Goal: Task Accomplishment & Management: Use online tool/utility

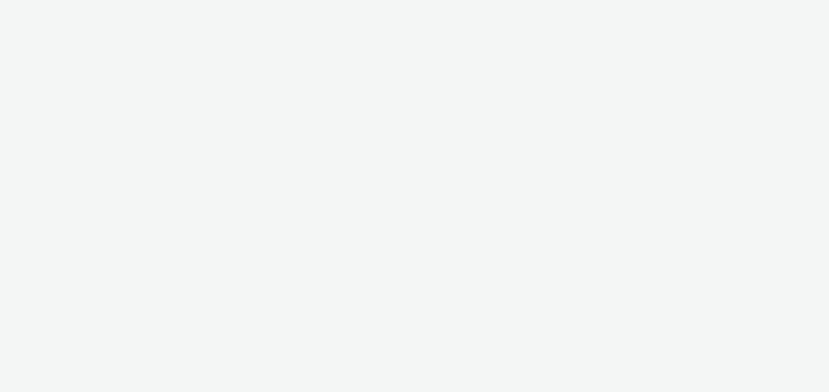
select select "6a9f09a4-7b7b-40b3-8e71-12b2a2313ff3"
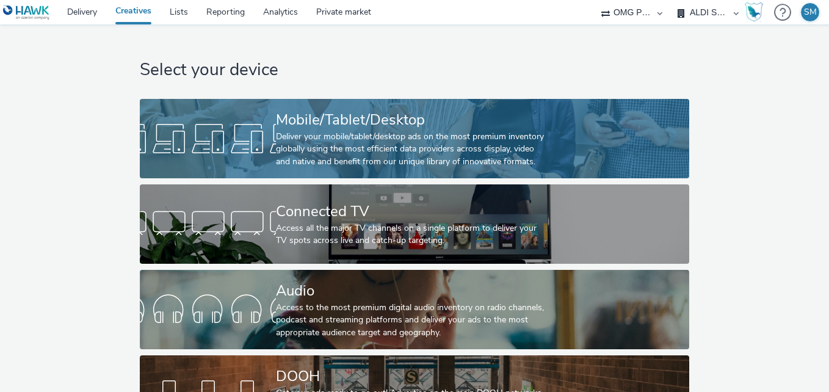
scroll to position [58, 0]
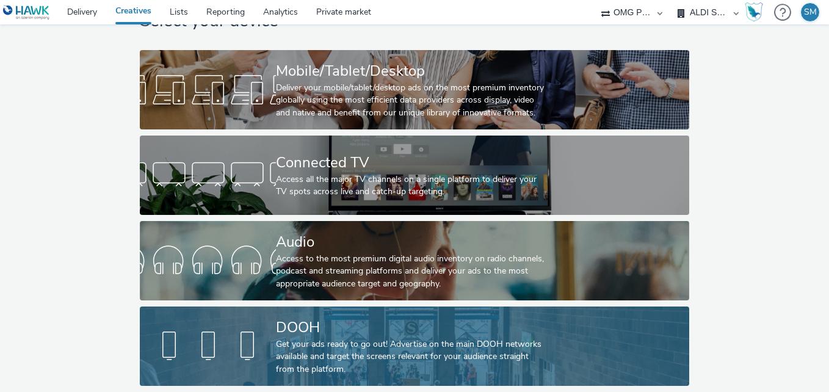
click at [306, 338] on div "Get your ads ready to go out! Advertise on the main DOOH networks available and…" at bounding box center [412, 356] width 272 height 37
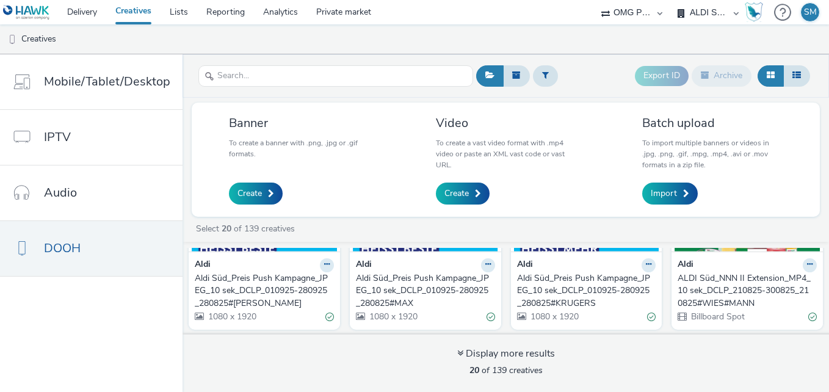
scroll to position [125, 0]
click at [88, 14] on link "Delivery" at bounding box center [82, 12] width 48 height 24
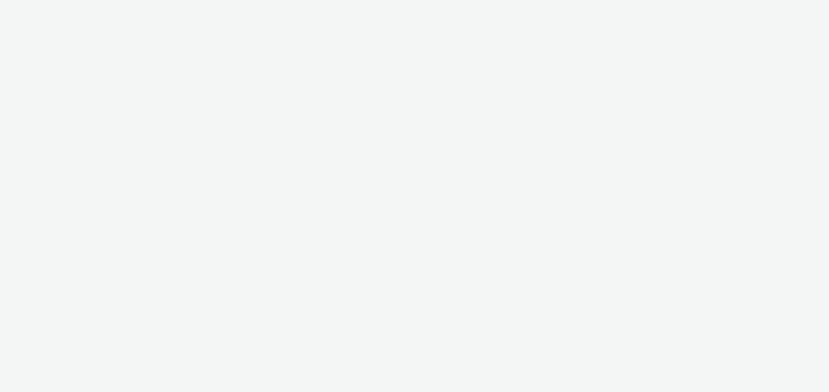
select select "6a9f09a4-7b7b-40b3-8e71-12b2a2313ff3"
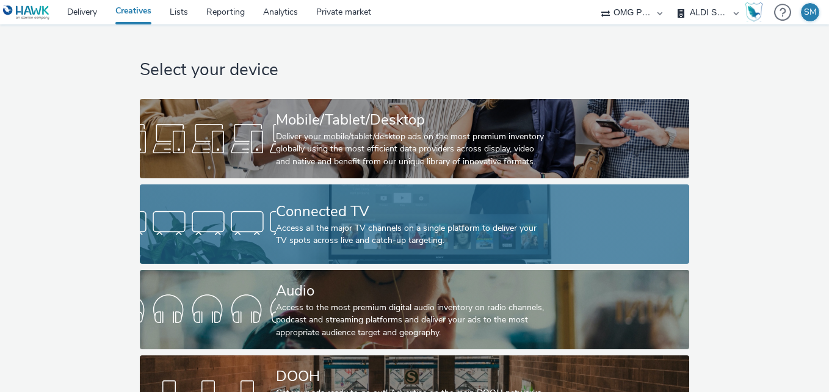
scroll to position [58, 0]
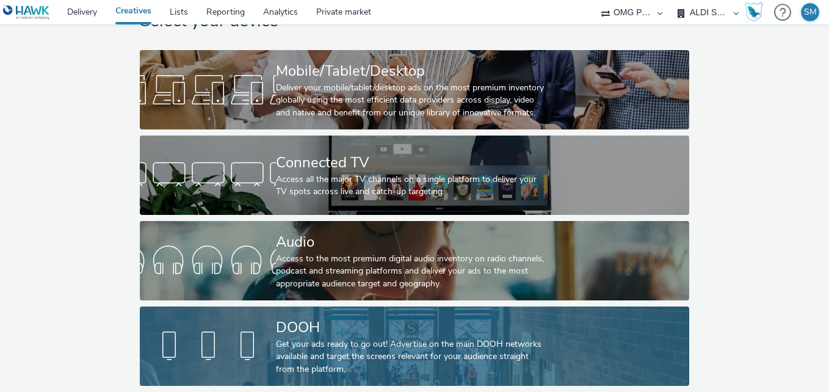
click at [415, 338] on div "Get your ads ready to go out! Advertise on the main DOOH networks available and…" at bounding box center [412, 356] width 272 height 37
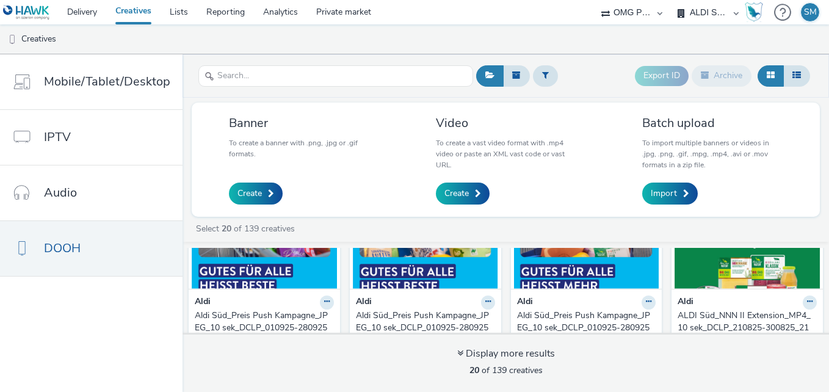
scroll to position [92, 0]
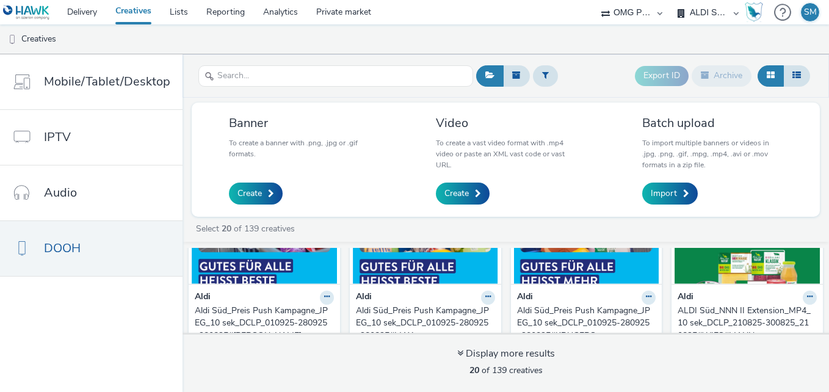
click at [286, 275] on img at bounding box center [264, 224] width 145 height 119
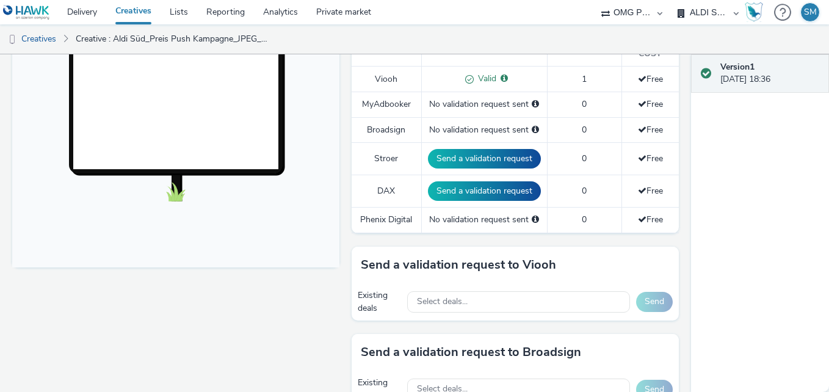
scroll to position [381, 0]
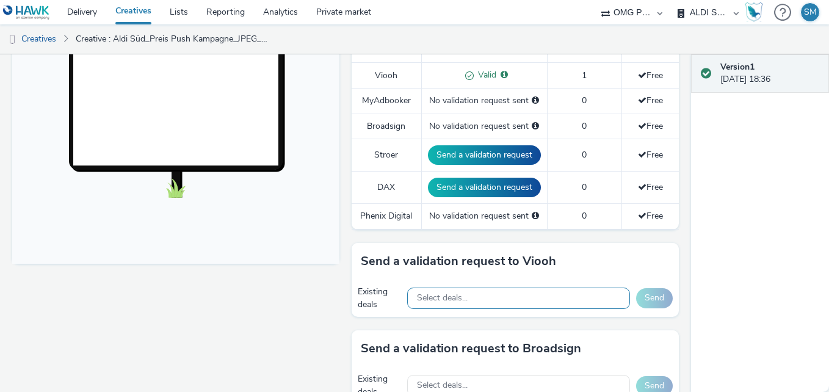
click at [502, 300] on div "Select deals..." at bounding box center [518, 297] width 223 height 21
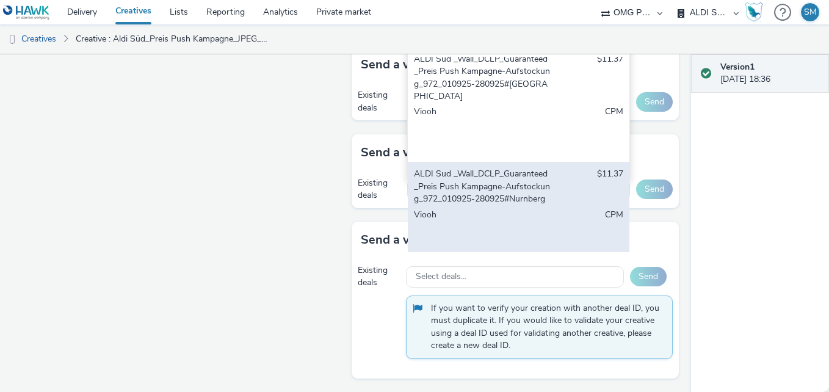
scroll to position [484, 0]
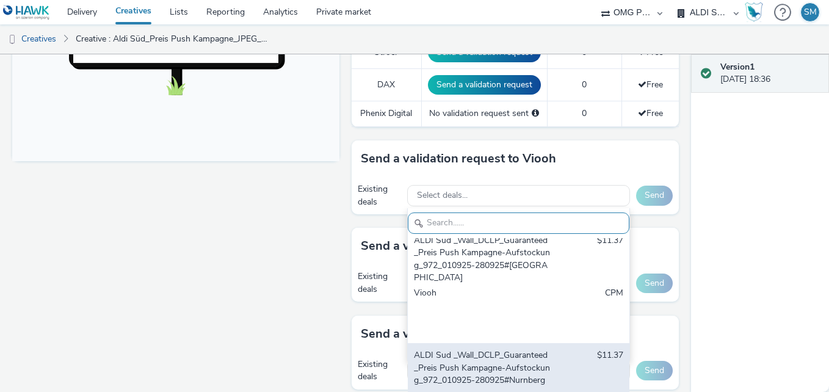
click at [478, 181] on div "Existing deals Select deals... Aldi SUED_Wall_DDN_Preferred_Reminderflight_2109…" at bounding box center [514, 195] width 327 height 37
click at [468, 181] on div "Existing deals Select deals... Aldi SUED_Wall_DDN_Preferred_Reminderflight_2109…" at bounding box center [514, 195] width 327 height 37
click at [473, 181] on div "Existing deals Select deals... Aldi SUED_Wall_DDN_Preferred_Reminderflight_2109…" at bounding box center [514, 195] width 327 height 37
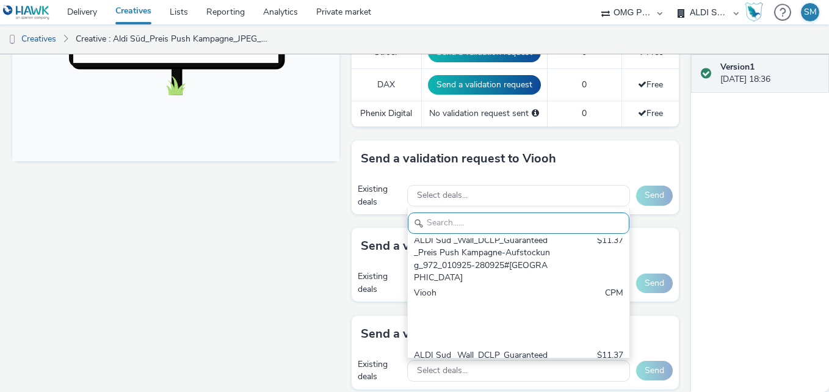
click at [733, 178] on div "Version 1 28 August 2025, 18:36" at bounding box center [760, 222] width 138 height 337
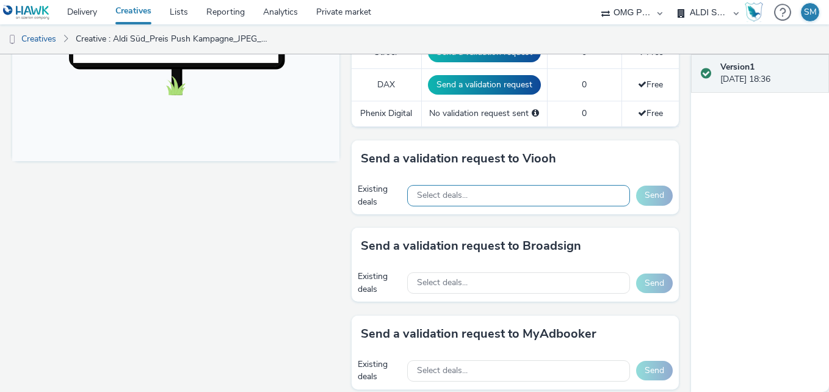
click at [543, 190] on div "Select deals..." at bounding box center [518, 195] width 223 height 21
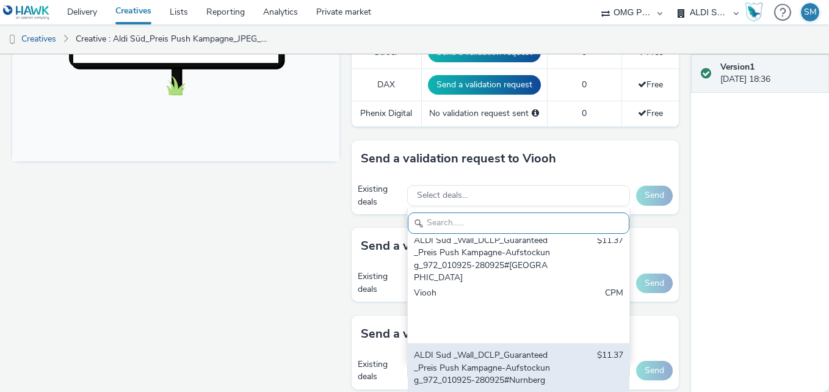
click at [464, 170] on div "Send a validation request to Viooh Existing deals Select deals... Aldi SUED_Wal…" at bounding box center [514, 177] width 327 height 74
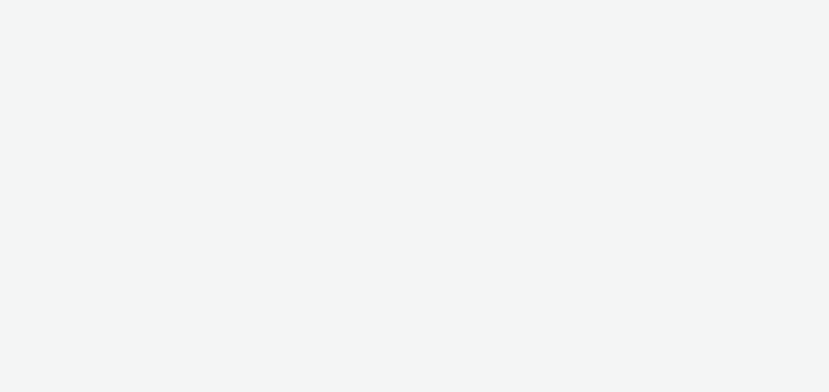
select select "6a9f09a4-7b7b-40b3-8e71-12b2a2313ff3"
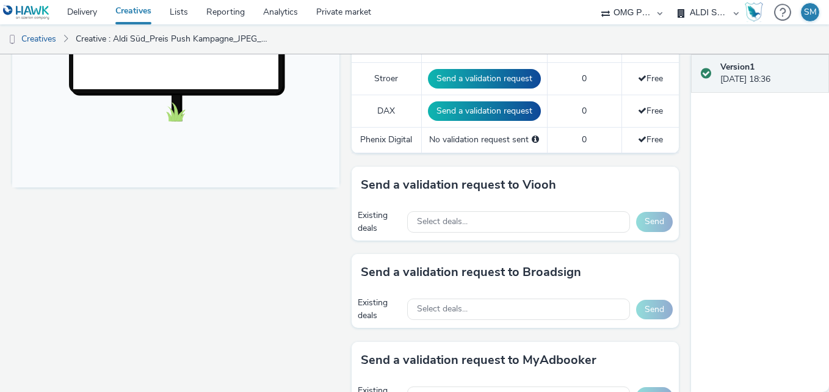
scroll to position [457, 0]
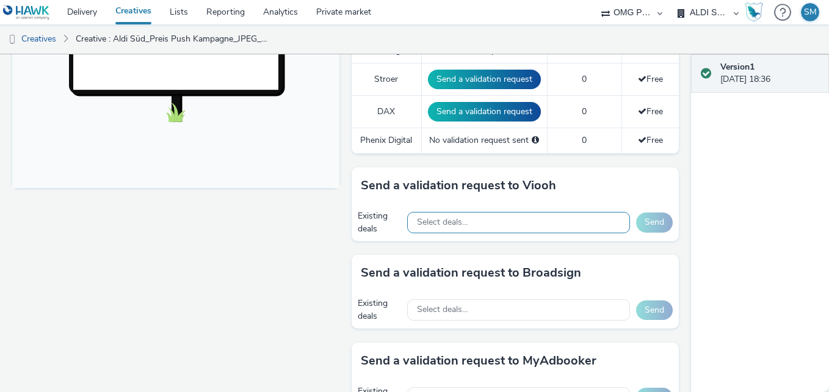
click at [479, 225] on div "Select deals..." at bounding box center [518, 222] width 223 height 21
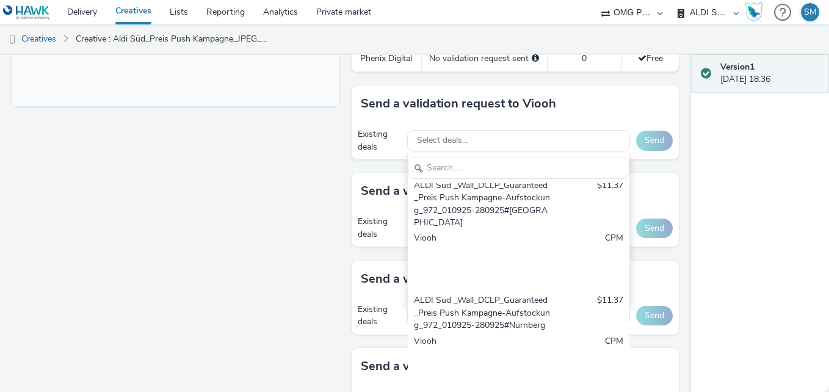
scroll to position [544, 0]
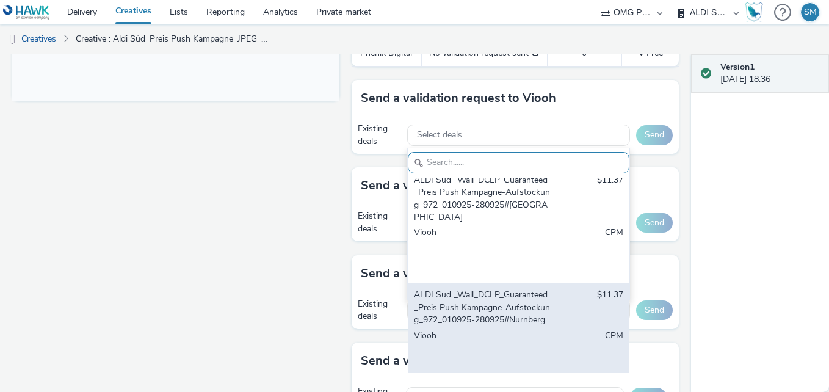
click at [481, 294] on div "ALDI Sud _Wall_DCLP_Guaranteed_Preis Push Kampagne-Aufstockung_972_010925-28092…" at bounding box center [482, 307] width 137 height 37
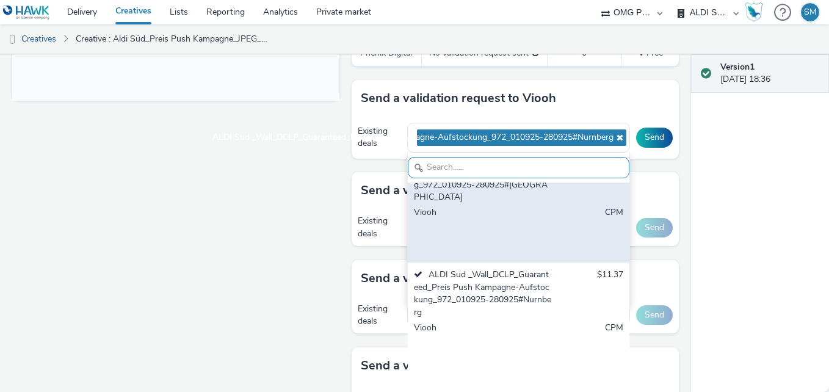
click at [470, 237] on div "Viooh" at bounding box center [482, 231] width 137 height 50
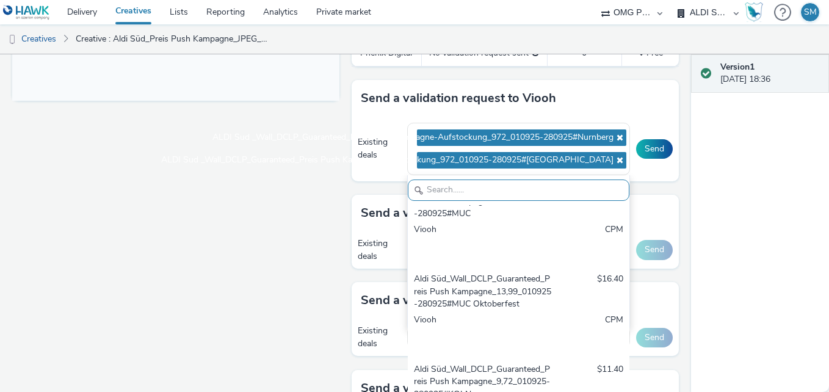
scroll to position [4353, 0]
click at [492, 132] on div "ALDI Sud _Wall_DCLP_Guaranteed_Preis Push Kampagne-Aufstockung_1066_010925-2809…" at bounding box center [482, 113] width 137 height 37
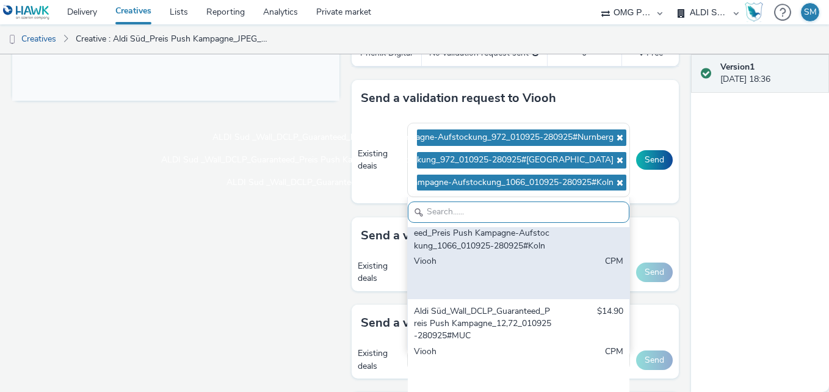
scroll to position [4254, 0]
click at [492, 151] on div "ALDI Sud _Wall_DCLP_Guaranteed_Preis Push Kampagne-Aufstockung_1399_010925-2809…" at bounding box center [482, 126] width 137 height 50
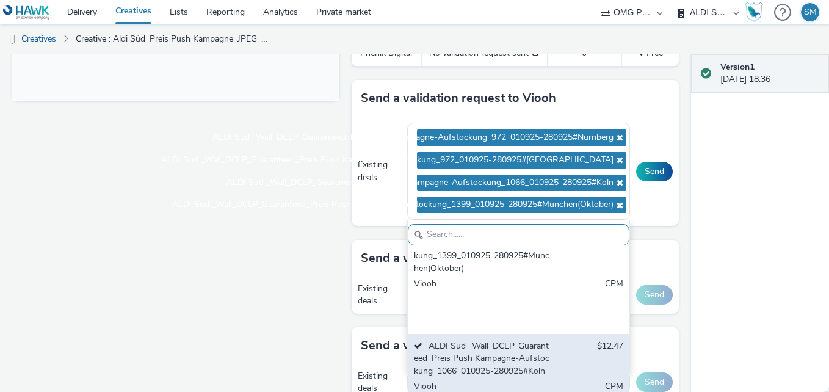
scroll to position [4148, 0]
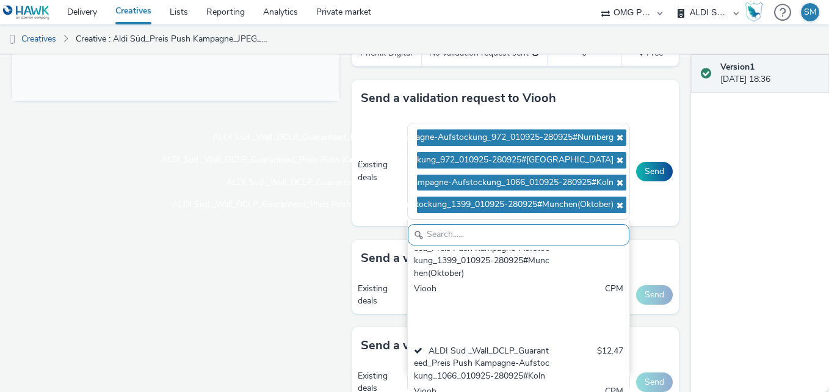
click at [482, 177] on div "ALDI Sud _Wall_DCLP_Guaranteed_Preis Push Kampagne-Aufstockung_1272_010925-2809…" at bounding box center [482, 158] width 137 height 37
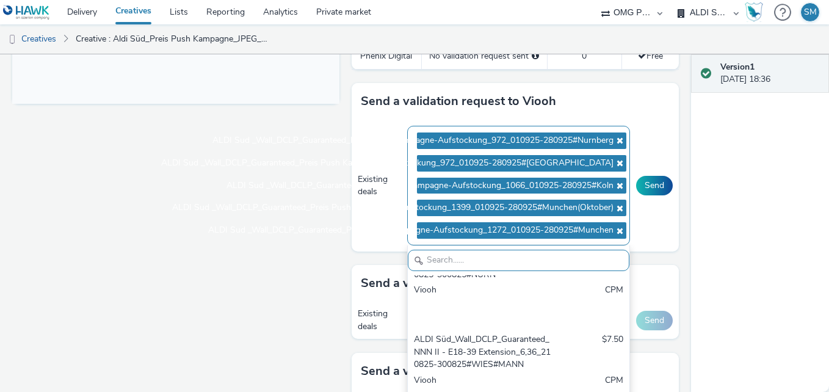
scroll to position [541, 0]
click at [613, 231] on icon at bounding box center [618, 231] width 10 height 9
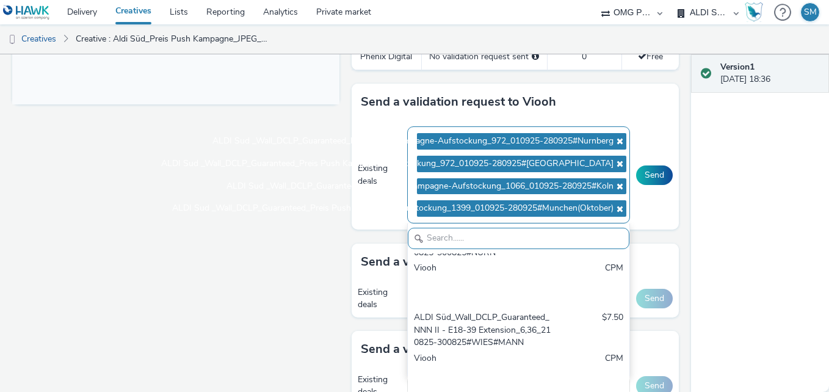
click at [613, 210] on icon at bounding box center [618, 208] width 10 height 9
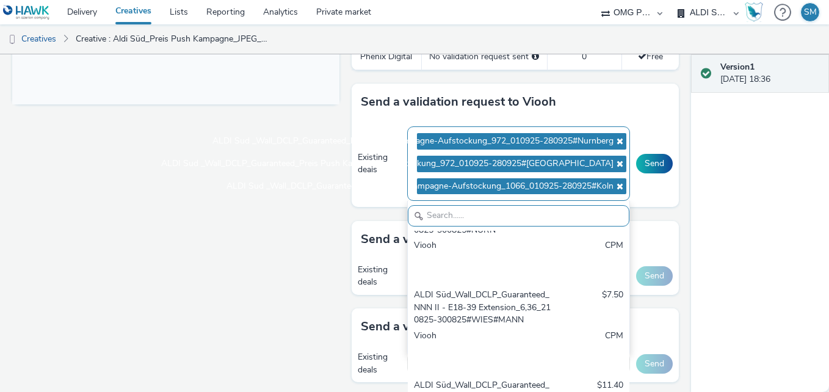
click at [613, 184] on icon at bounding box center [618, 186] width 10 height 9
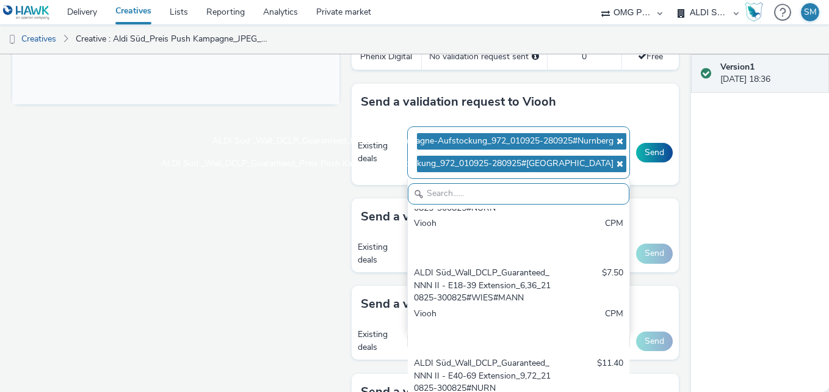
click at [610, 157] on span "ALDI Sud _Wall_DCLP_Guaranteed_Preis Push Kampagne-Aufstockung_972_010925-28092…" at bounding box center [521, 164] width 209 height 16
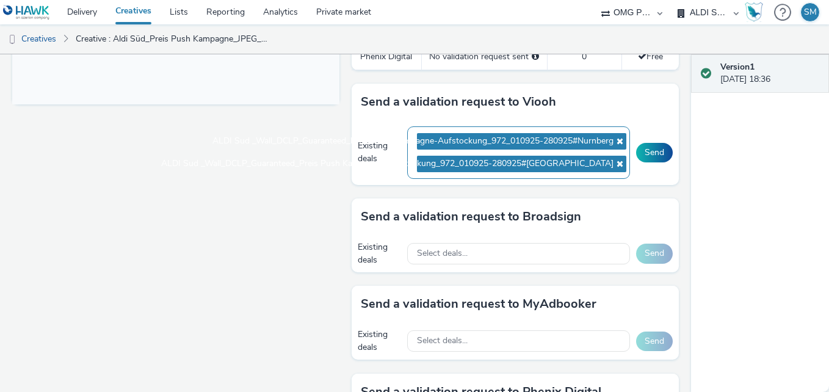
click at [613, 162] on icon at bounding box center [618, 163] width 10 height 9
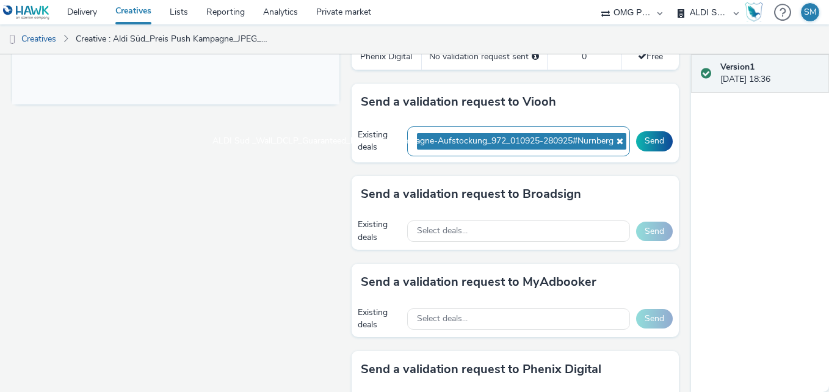
click at [613, 142] on icon at bounding box center [618, 141] width 10 height 9
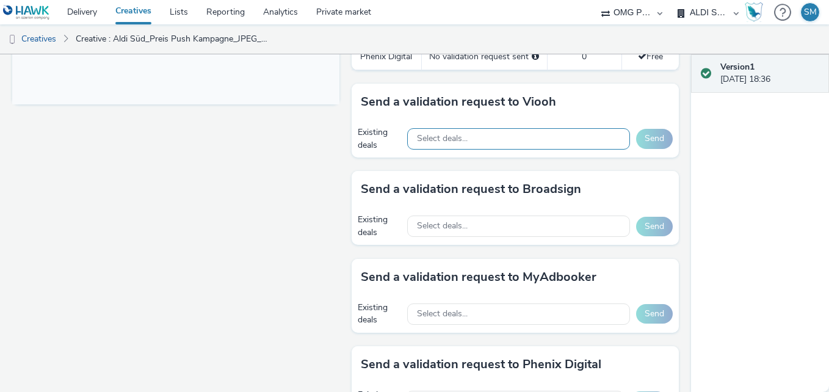
click at [457, 138] on span "Select deals..." at bounding box center [442, 139] width 51 height 10
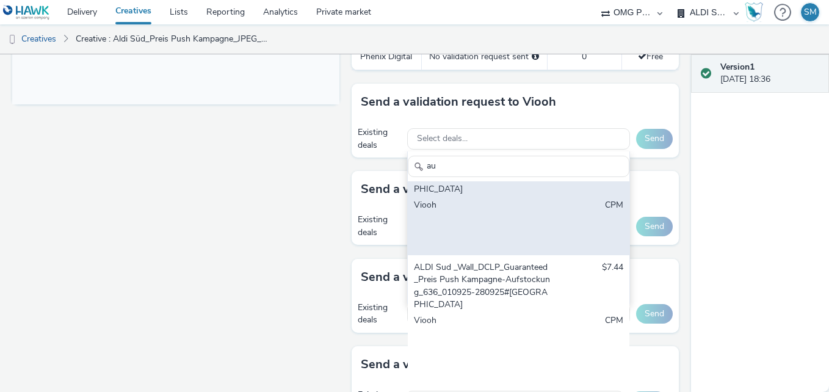
scroll to position [0, 0]
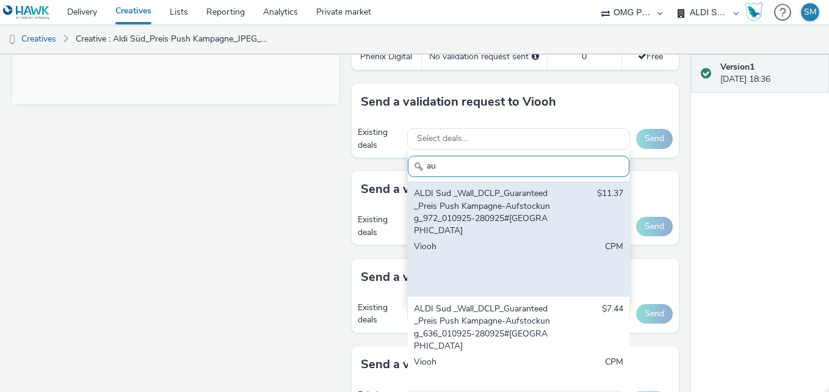
click at [499, 212] on div "ALDI Sud _Wall_DCLP_Guaranteed_Preis Push Kampagne-Aufstockung_972_010925-28092…" at bounding box center [482, 212] width 137 height 50
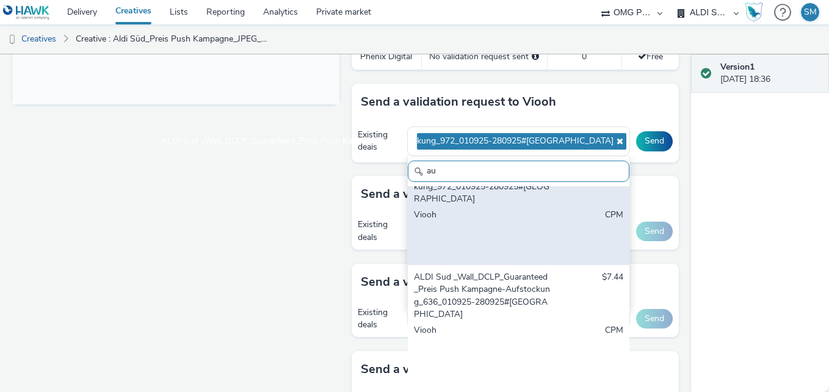
scroll to position [37, 0]
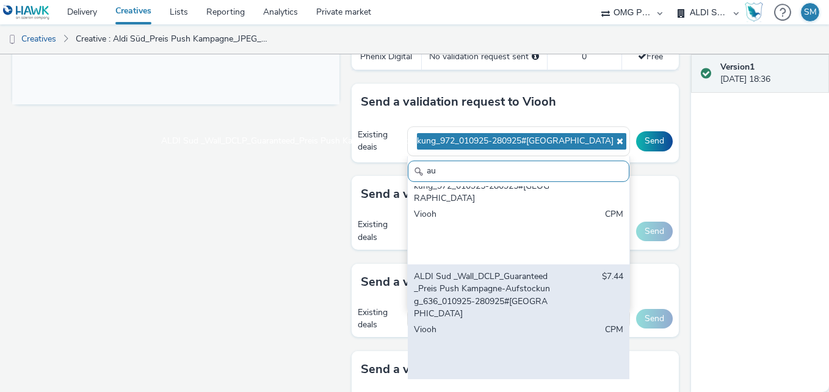
click at [484, 292] on div "ALDI Sud _Wall_DCLP_Guaranteed_Preis Push Kampagne-Aufstockung_636_010925-28092…" at bounding box center [482, 295] width 137 height 50
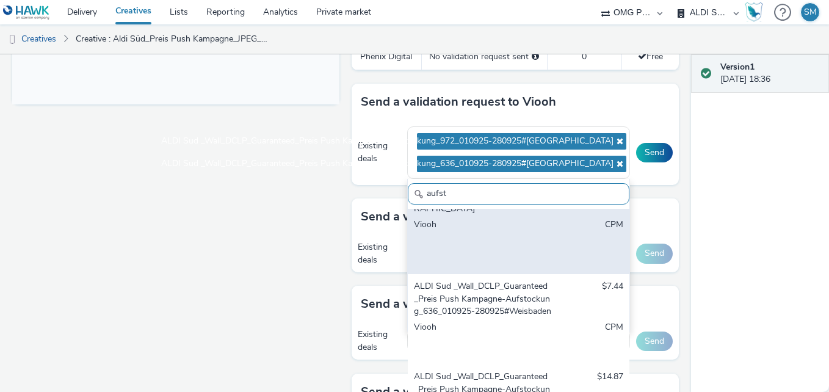
scroll to position [165, 0]
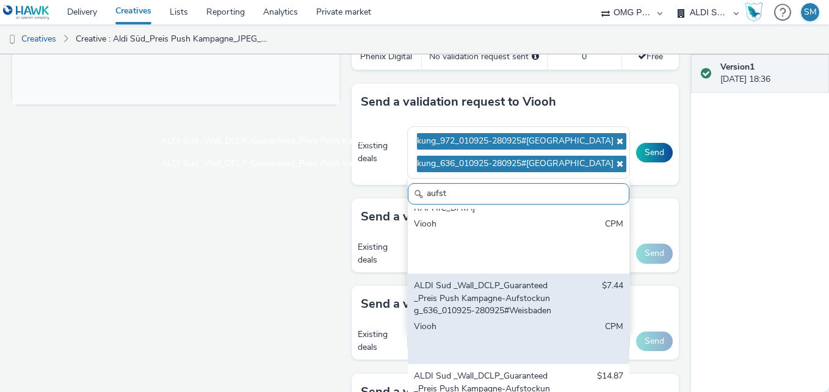
type input "aufst"
click at [483, 309] on div "ALDI Sud _Wall_DCLP_Guaranteed_Preis Push Kampagne-Aufstockung_636_010925-28092…" at bounding box center [482, 297] width 137 height 37
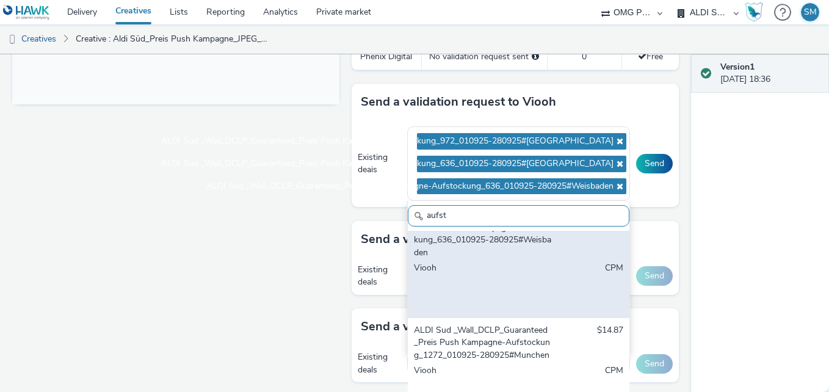
scroll to position [269, 0]
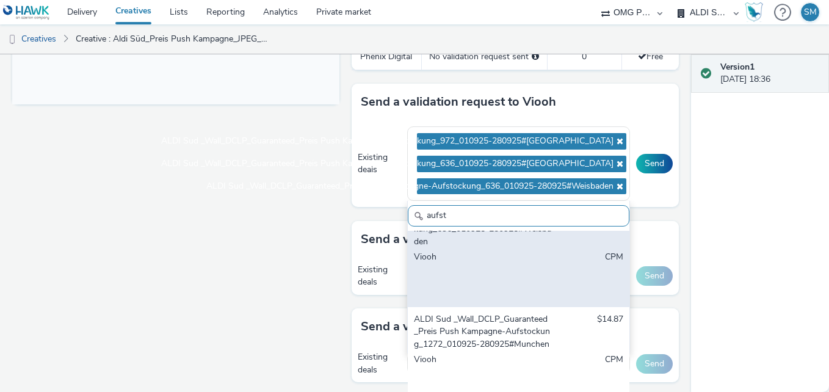
click at [500, 339] on div "ALDI Sud _Wall_DCLP_Guaranteed_Preis Push Kampagne-Aufstockung_1272_010925-2809…" at bounding box center [482, 331] width 137 height 37
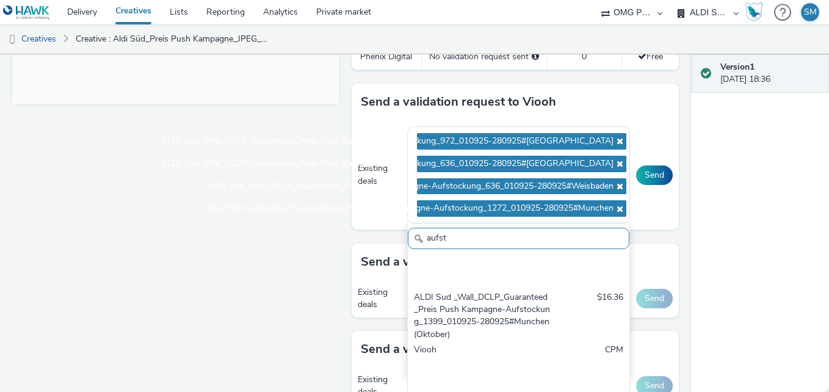
scroll to position [430, 0]
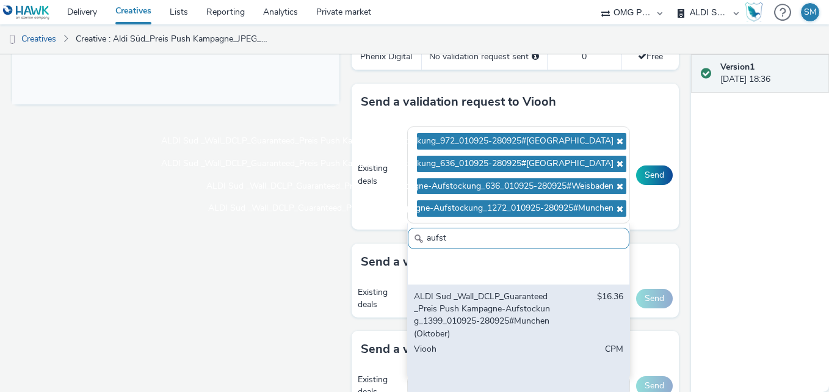
click at [497, 326] on div "ALDI Sud _Wall_DCLP_Guaranteed_Preis Push Kampagne-Aufstockung_1399_010925-2809…" at bounding box center [482, 315] width 137 height 50
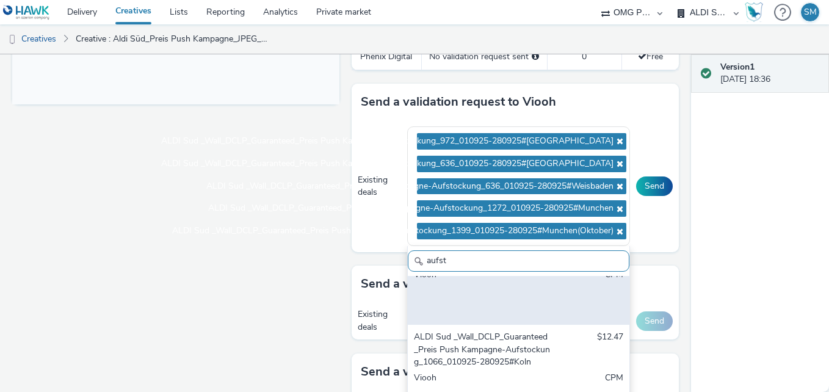
scroll to position [527, 0]
click at [511, 339] on div "ALDI Sud _Wall_DCLP_Guaranteed_Preis Push Kampagne-Aufstockung_1066_010925-2809…" at bounding box center [482, 348] width 137 height 37
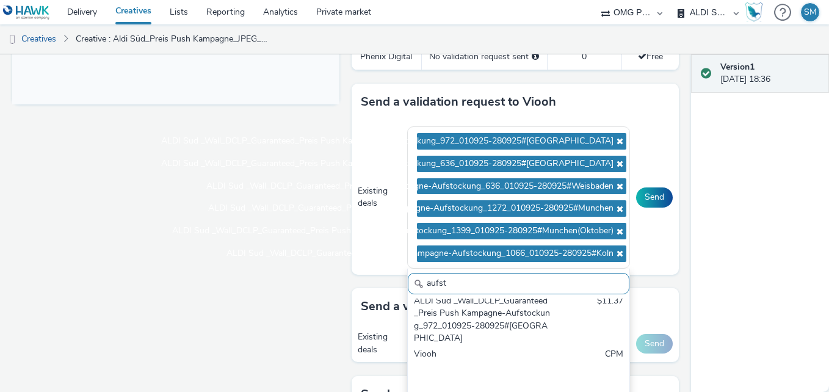
scroll to position [710, 0]
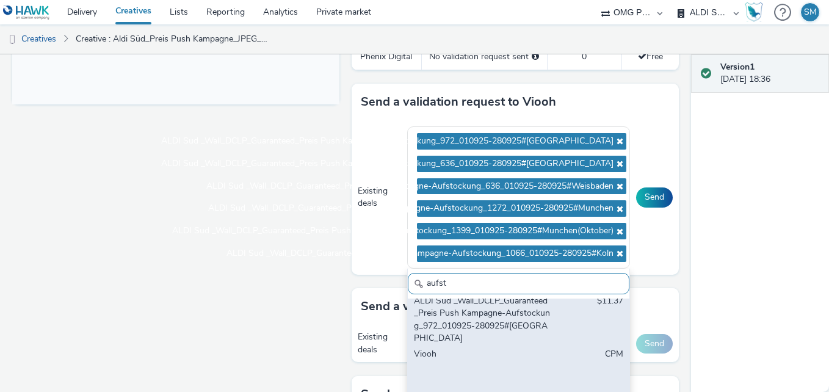
click at [504, 319] on div "ALDI Sud _Wall_DCLP_Guaranteed_Preis Push Kampagne-Aufstockung_972_010925-28092…" at bounding box center [482, 320] width 137 height 50
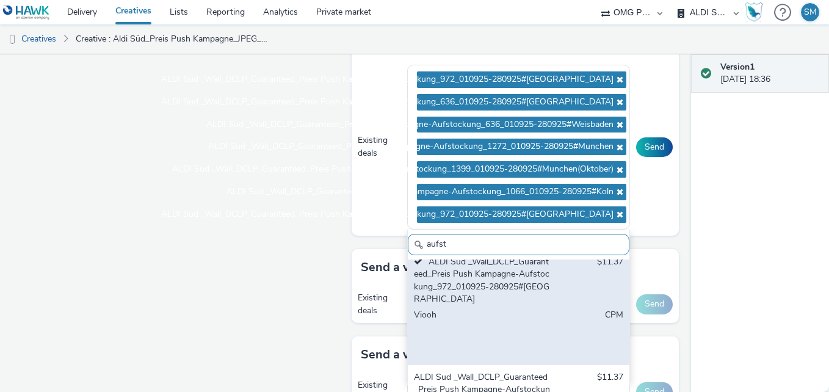
scroll to position [726, 0]
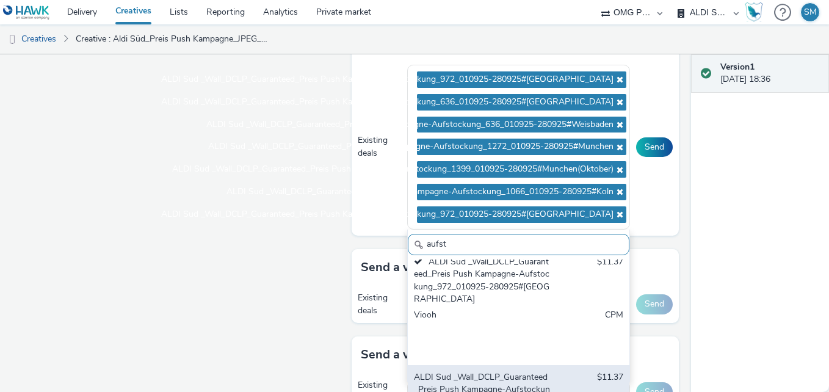
click at [502, 371] on div "ALDI Sud _Wall_DCLP_Guaranteed_Preis Push Kampagne-Aufstockung_972_010925-28092…" at bounding box center [482, 389] width 137 height 37
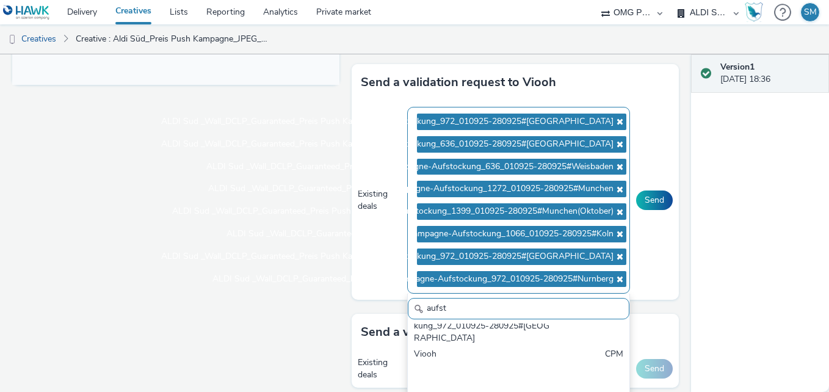
scroll to position [560, 0]
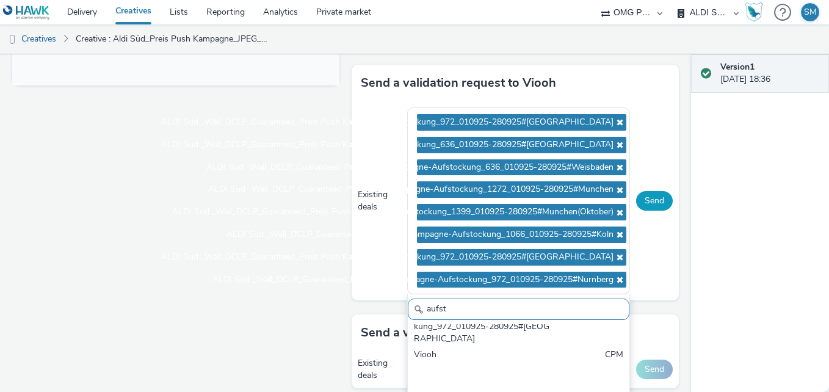
click at [644, 203] on button "Send" at bounding box center [654, 201] width 37 height 20
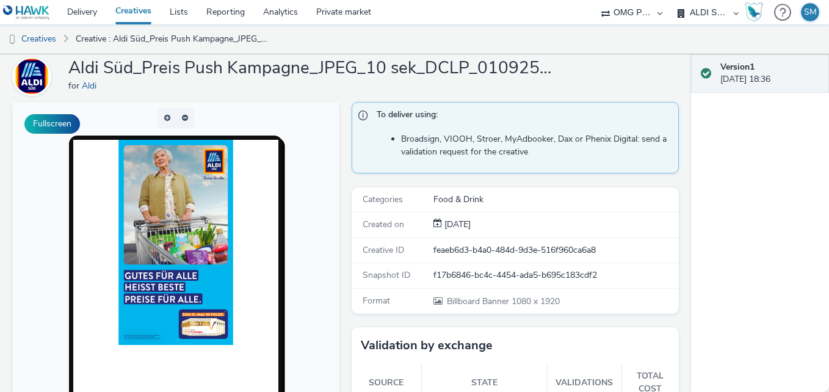
scroll to position [43, 0]
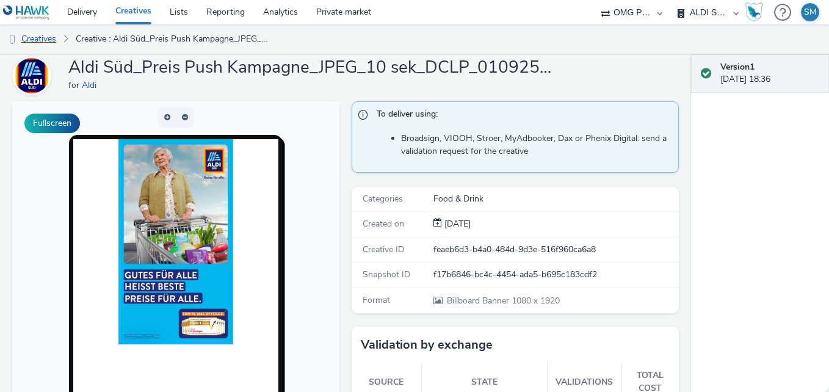
click at [45, 35] on link "Creatives" at bounding box center [31, 38] width 62 height 29
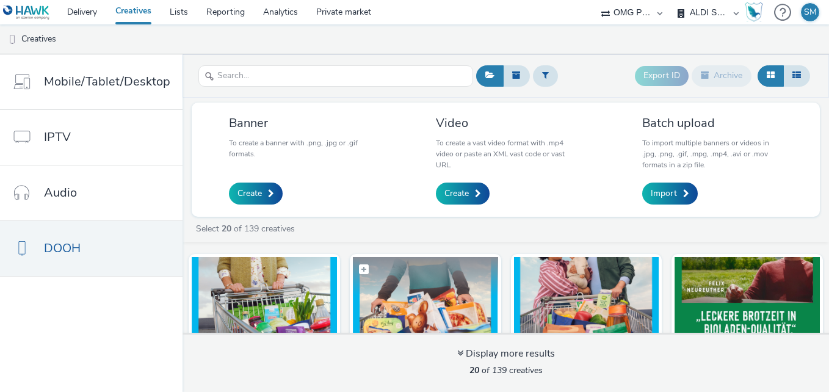
click at [433, 292] on figcaption at bounding box center [425, 276] width 145 height 39
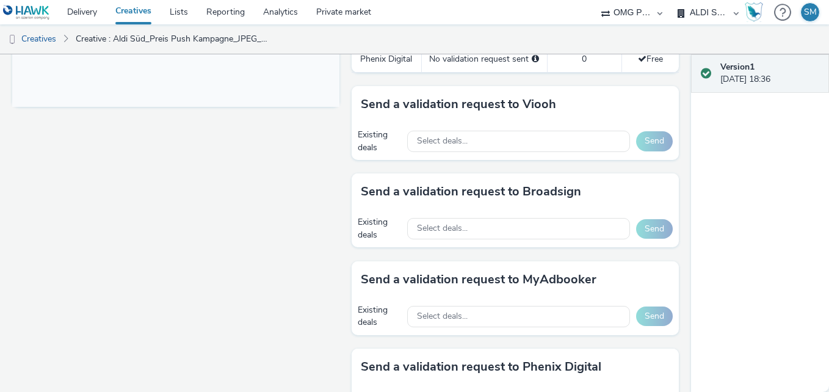
scroll to position [539, 0]
click at [499, 137] on div "Select deals..." at bounding box center [518, 140] width 223 height 21
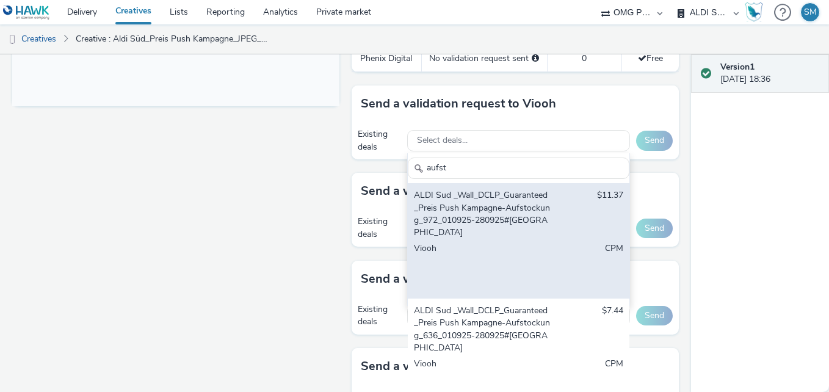
type input "aufst"
click at [488, 209] on div "ALDI Sud _Wall_DCLP_Guaranteed_Preis Push Kampagne-Aufstockung_972_010925-28092…" at bounding box center [482, 214] width 137 height 50
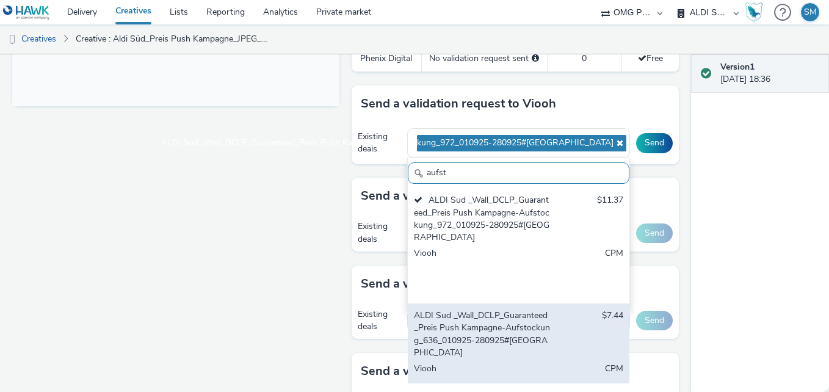
click at [481, 317] on div "ALDI Sud _Wall_DCLP_Guaranteed_Preis Push Kampagne-Aufstockung_636_010925-28092…" at bounding box center [482, 334] width 137 height 50
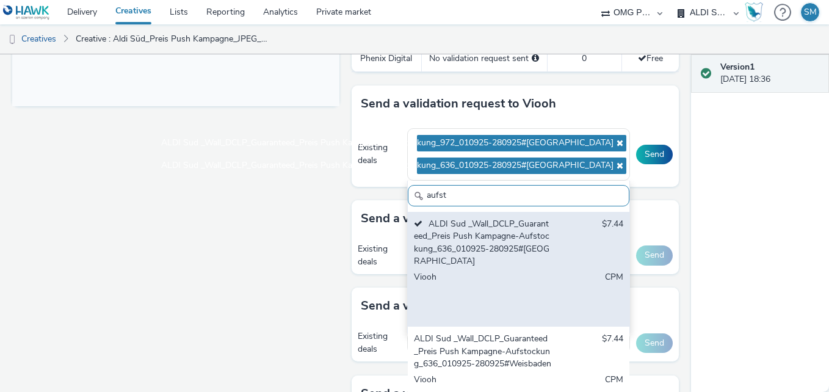
scroll to position [120, 0]
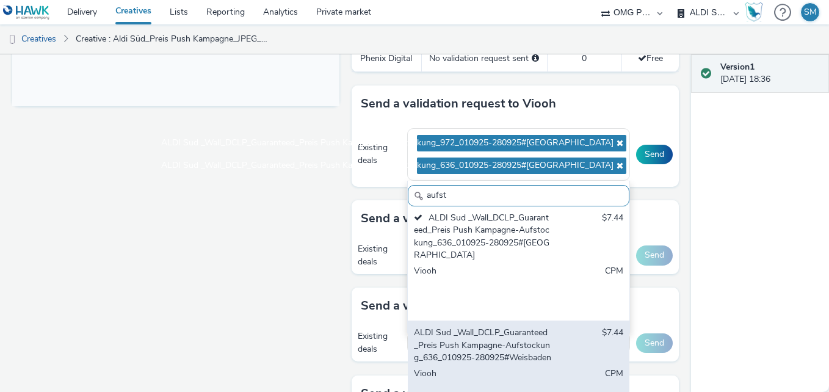
click at [474, 342] on div "ALDI Sud _Wall_DCLP_Guaranteed_Preis Push Kampagne-Aufstockung_636_010925-28092…" at bounding box center [482, 344] width 137 height 37
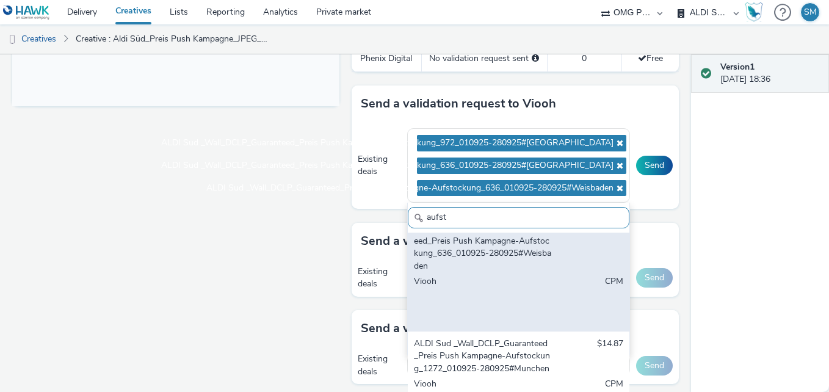
scroll to position [247, 0]
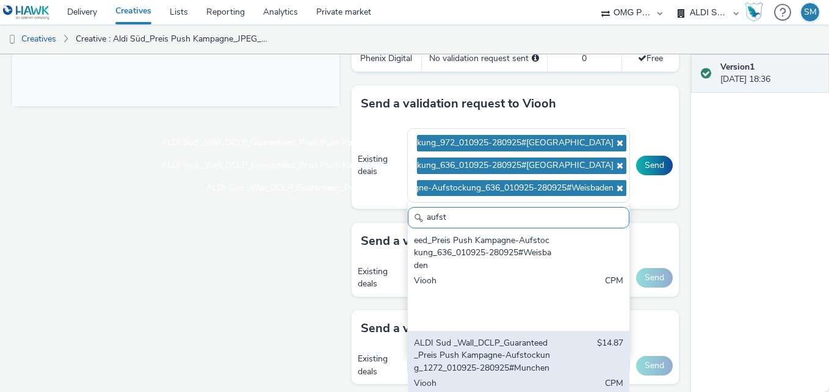
click at [464, 353] on div "ALDI Sud _Wall_DCLP_Guaranteed_Preis Push Kampagne-Aufstockung_1272_010925-2809…" at bounding box center [482, 355] width 137 height 37
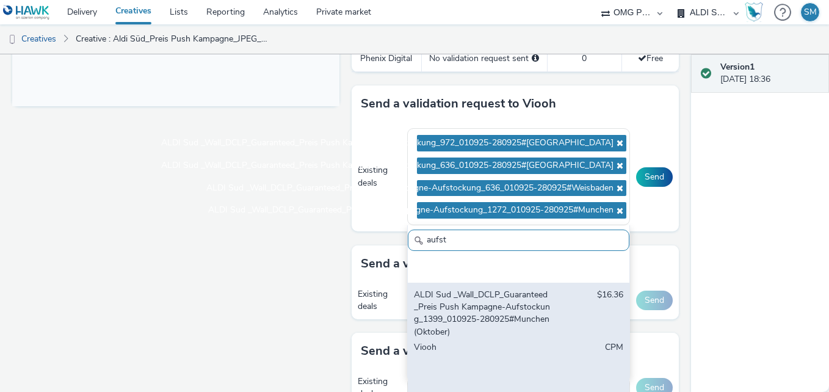
scroll to position [434, 0]
click at [471, 320] on div "ALDI Sud _Wall_DCLP_Guaranteed_Preis Push Kampagne-Aufstockung_1399_010925-2809…" at bounding box center [482, 313] width 137 height 50
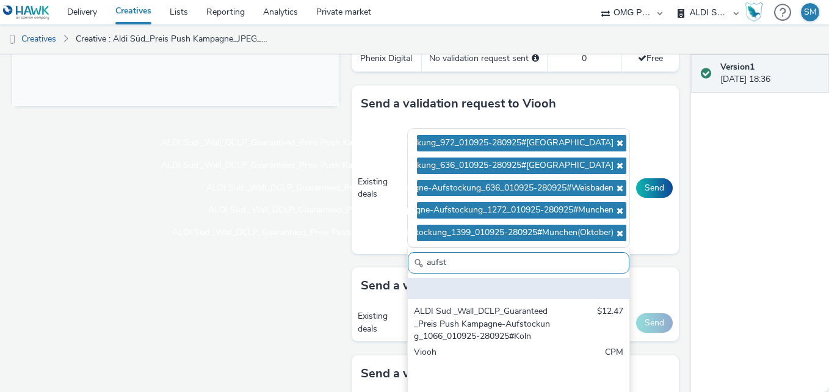
click at [491, 336] on div "ALDI Sud _Wall_DCLP_Guaranteed_Preis Push Kampagne-Aufstockung_1066_010925-2809…" at bounding box center [482, 323] width 137 height 37
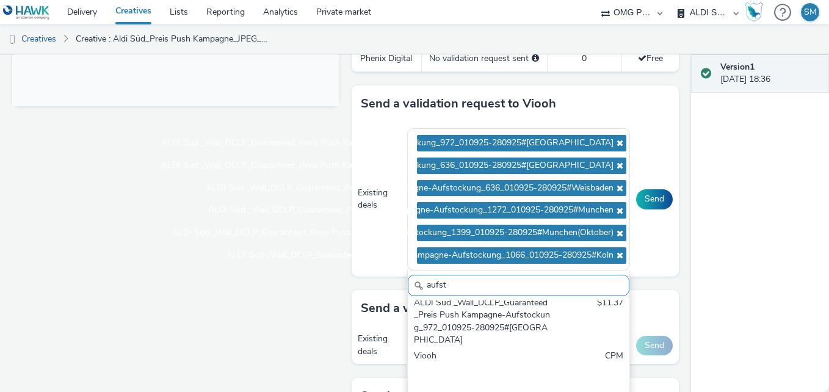
scroll to position [698, 0]
click at [491, 336] on div "ALDI Sud _Wall_DCLP_Guaranteed_Preis Push Kampagne-Aufstockung_972_010925-28092…" at bounding box center [482, 322] width 137 height 50
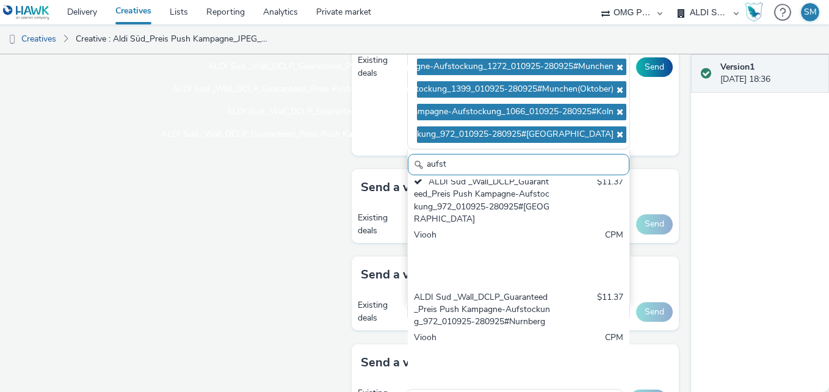
scroll to position [684, 0]
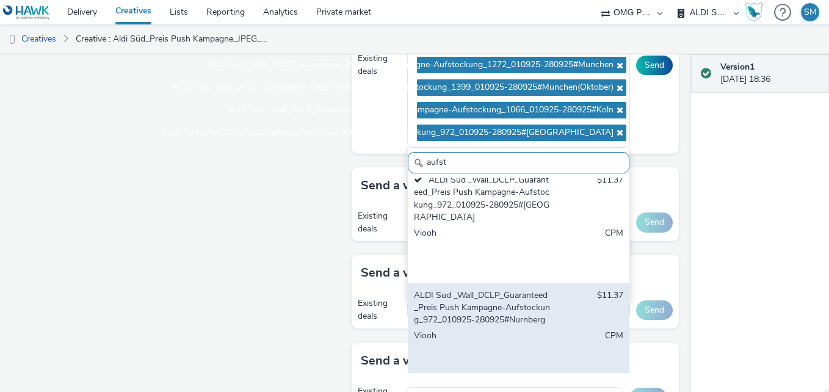
click at [475, 304] on div "ALDI Sud _Wall_DCLP_Guaranteed_Preis Push Kampagne-Aufstockung_972_010925-28092…" at bounding box center [482, 307] width 137 height 37
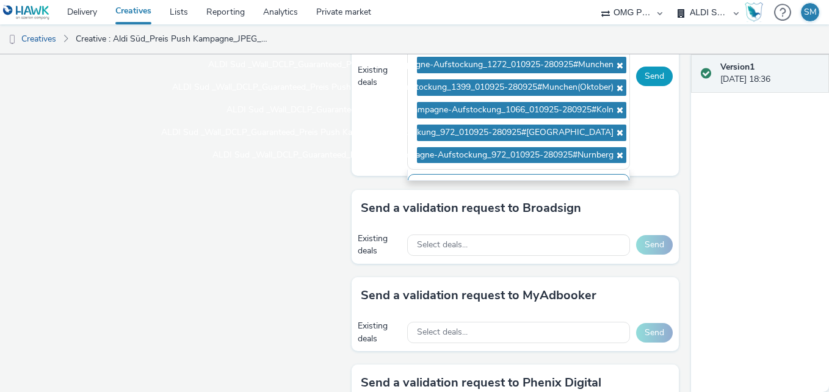
click at [646, 74] on button "Send" at bounding box center [654, 77] width 37 height 20
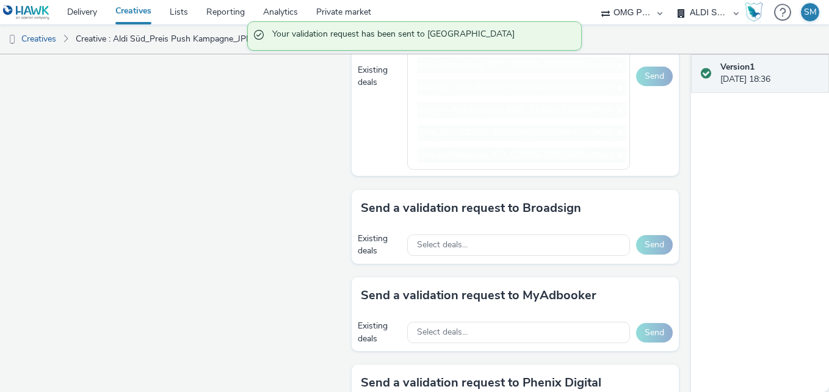
scroll to position [665, 0]
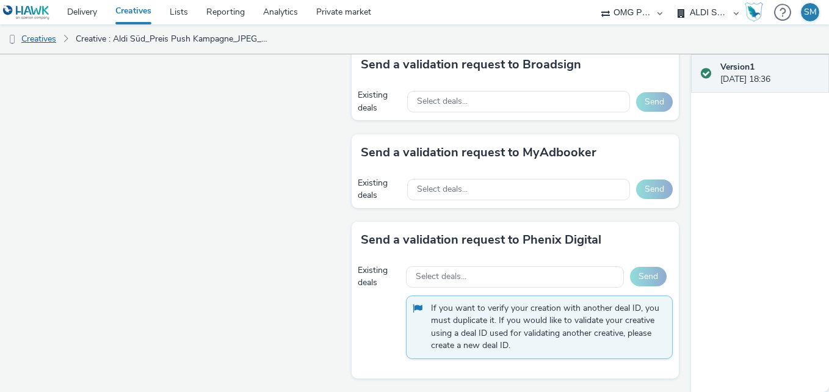
click at [45, 40] on link "Creatives" at bounding box center [31, 38] width 62 height 29
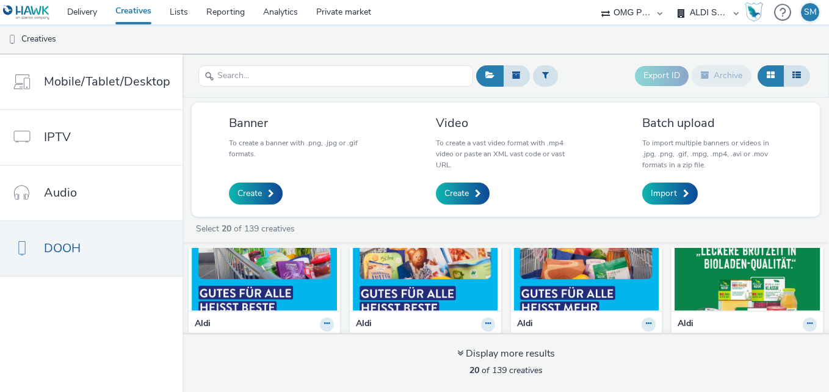
scroll to position [67, 0]
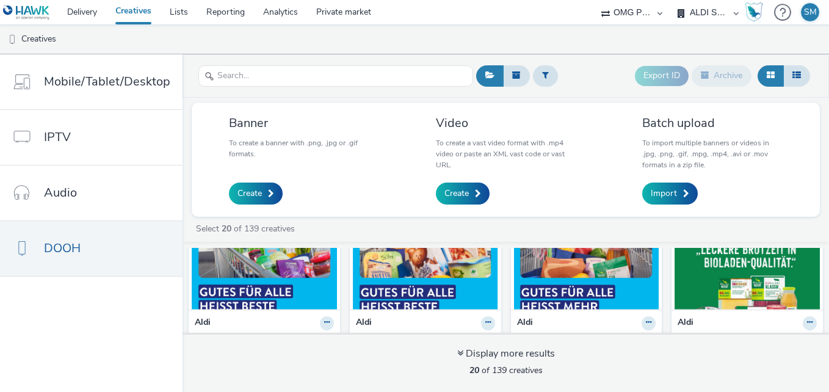
click at [582, 275] on img at bounding box center [586, 249] width 145 height 119
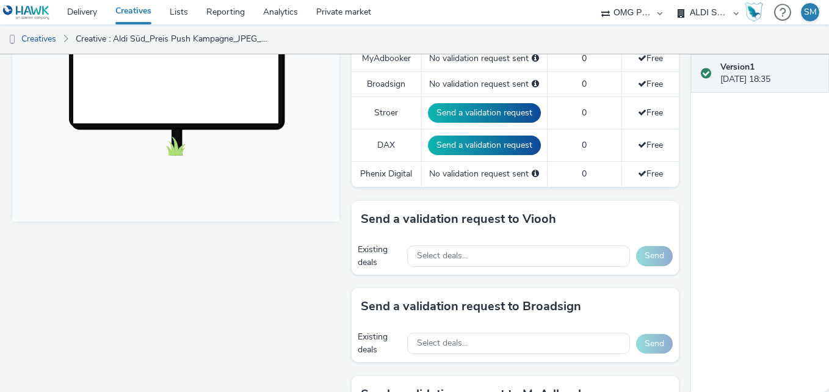
scroll to position [424, 0]
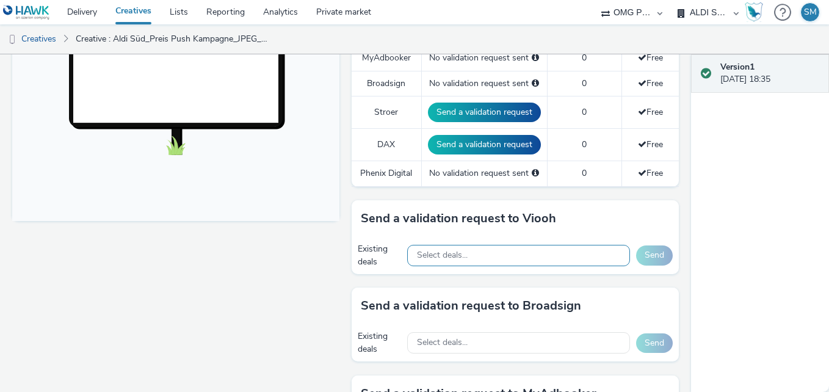
click at [488, 253] on div "Select deals..." at bounding box center [518, 255] width 223 height 21
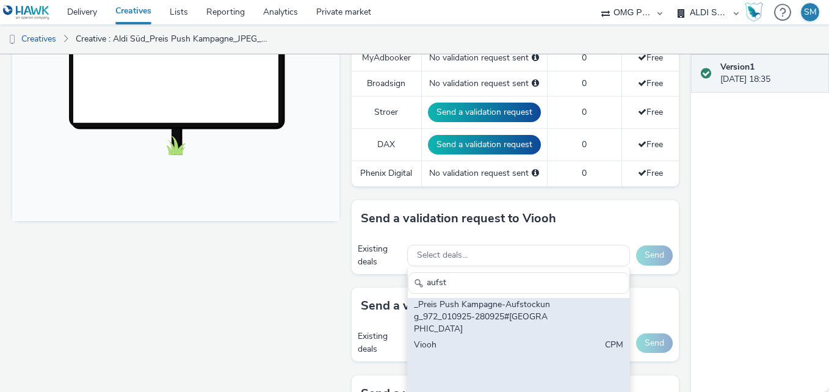
scroll to position [0, 0]
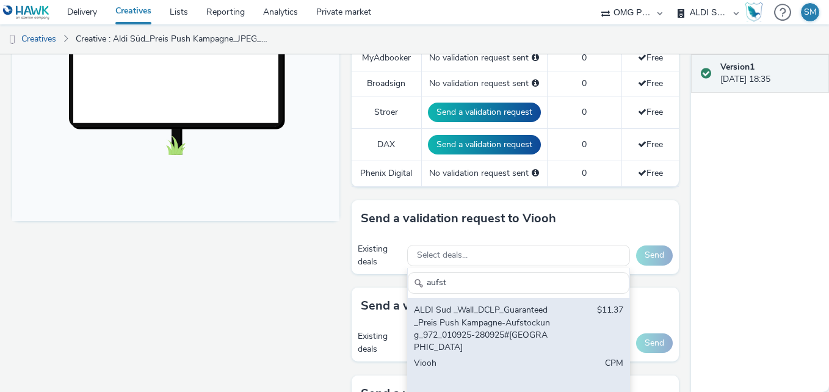
type input "aufst"
click at [474, 334] on div "ALDI Sud _Wall_DCLP_Guaranteed_Preis Push Kampagne-Aufstockung_972_010925-28092…" at bounding box center [482, 329] width 137 height 50
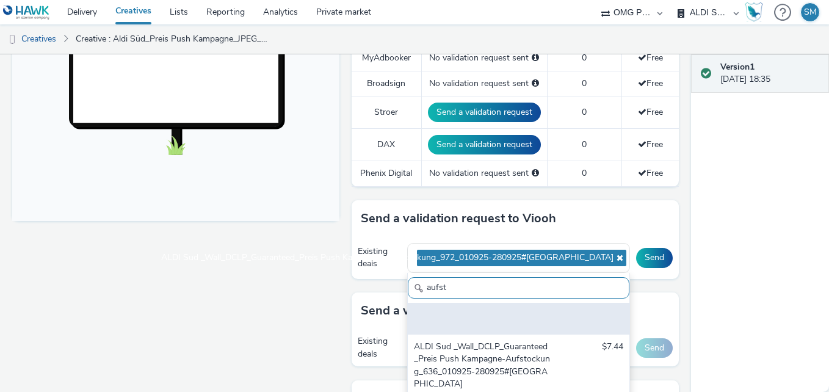
scroll to position [84, 0]
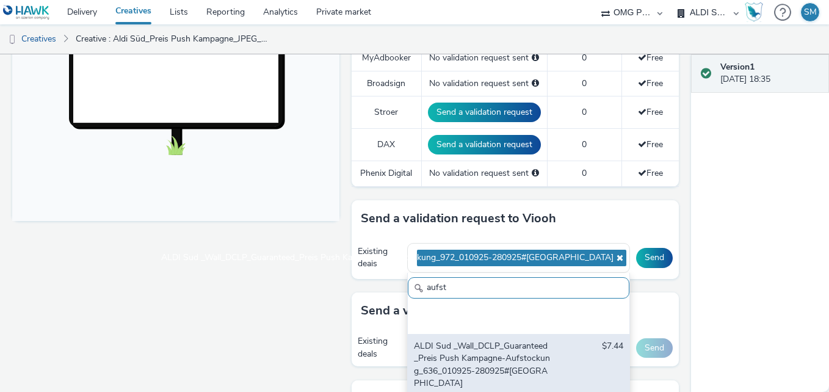
click at [497, 353] on div "ALDI Sud _Wall_DCLP_Guaranteed_Preis Push Kampagne-Aufstockung_636_010925-28092…" at bounding box center [482, 365] width 137 height 50
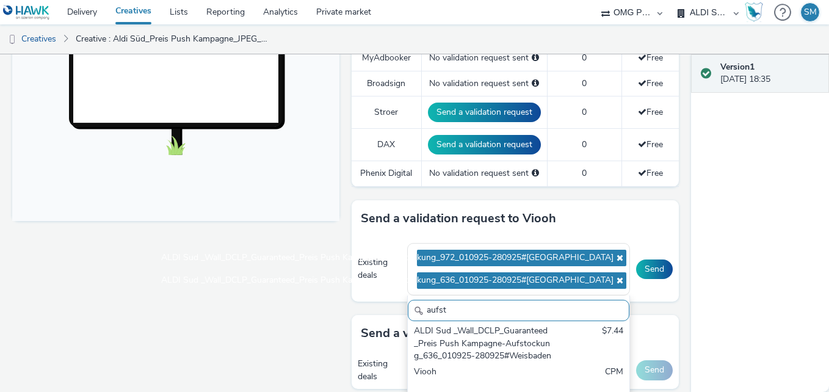
scroll to position [239, 0]
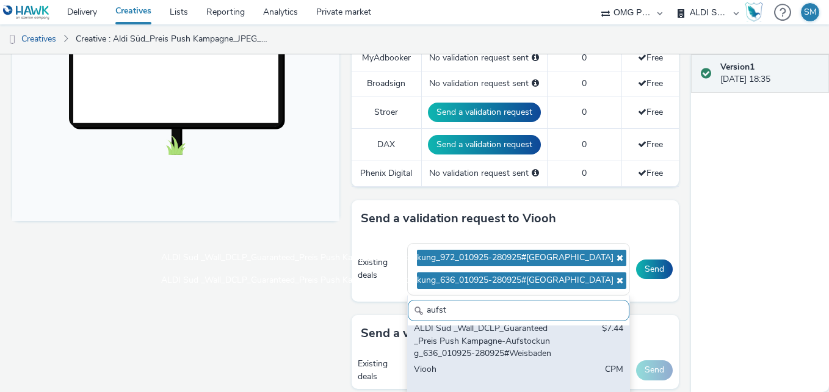
click at [483, 346] on div "ALDI Sud _Wall_DCLP_Guaranteed_Preis Push Kampagne-Aufstockung_636_010925-28092…" at bounding box center [482, 340] width 137 height 37
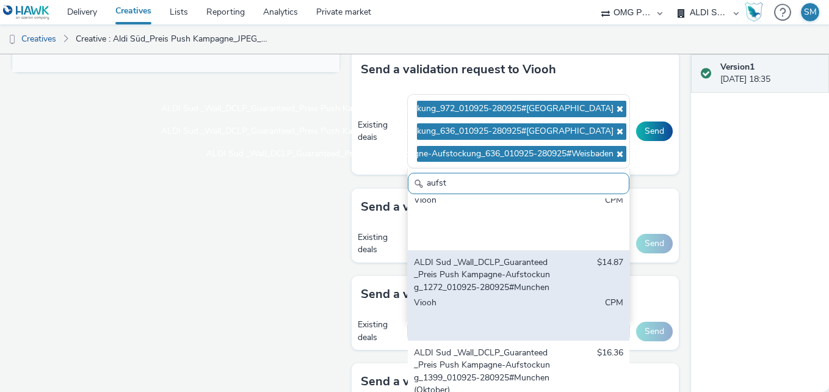
scroll to position [294, 0]
click at [472, 276] on div "ALDI Sud _Wall_DCLP_Guaranteed_Preis Push Kampagne-Aufstockung_1272_010925-2809…" at bounding box center [482, 274] width 137 height 37
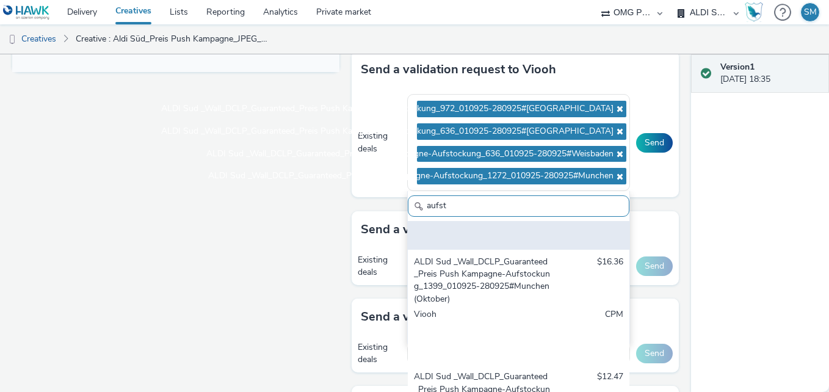
scroll to position [433, 0]
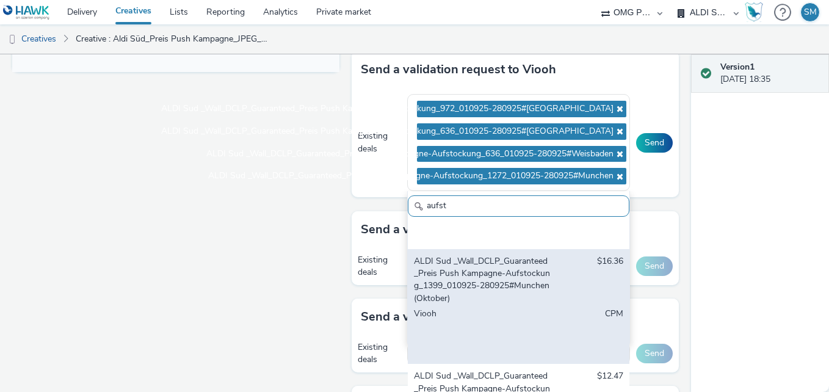
click at [463, 286] on div "ALDI Sud _Wall_DCLP_Guaranteed_Preis Push Kampagne-Aufstockung_1399_010925-2809…" at bounding box center [482, 280] width 137 height 50
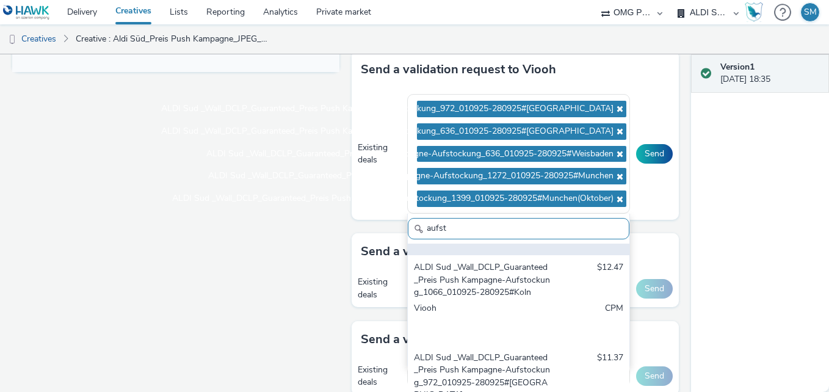
scroll to position [564, 0]
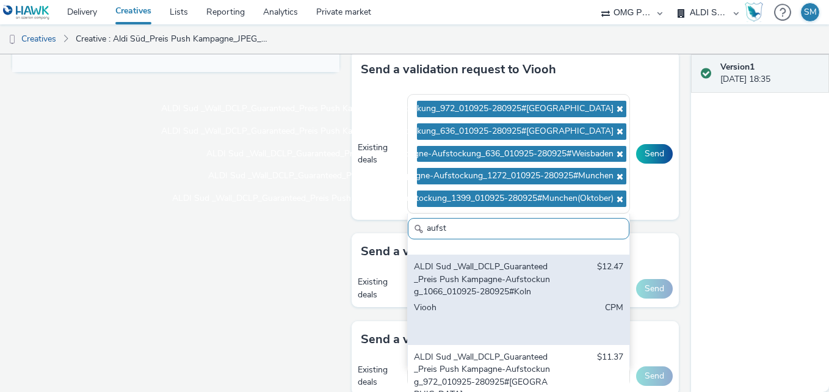
click at [472, 292] on div "ALDI Sud _Wall_DCLP_Guaranteed_Preis Push Kampagne-Aufstockung_1066_010925-2809…" at bounding box center [482, 279] width 137 height 37
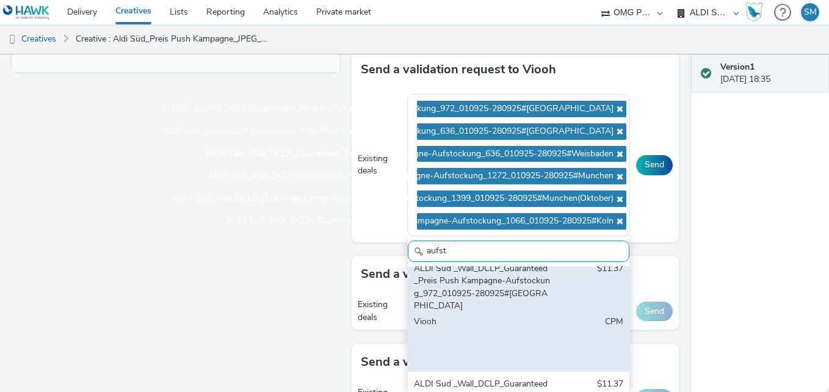
scroll to position [716, 0]
click at [466, 284] on div "ALDI Sud _Wall_DCLP_Guaranteed_Preis Push Kampagne-Aufstockung_972_010925-28092…" at bounding box center [482, 287] width 137 height 50
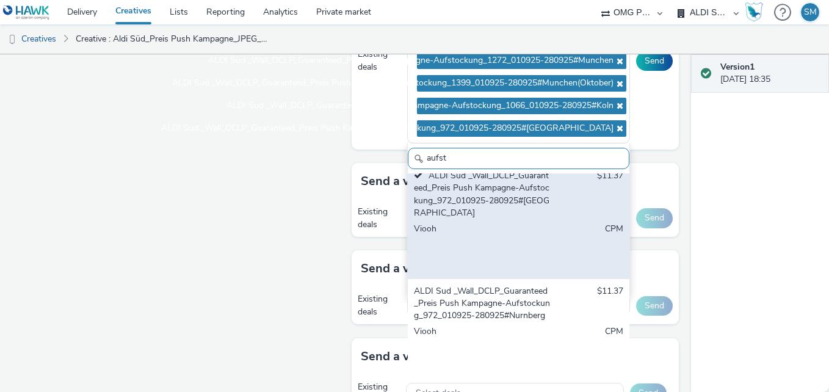
scroll to position [689, 0]
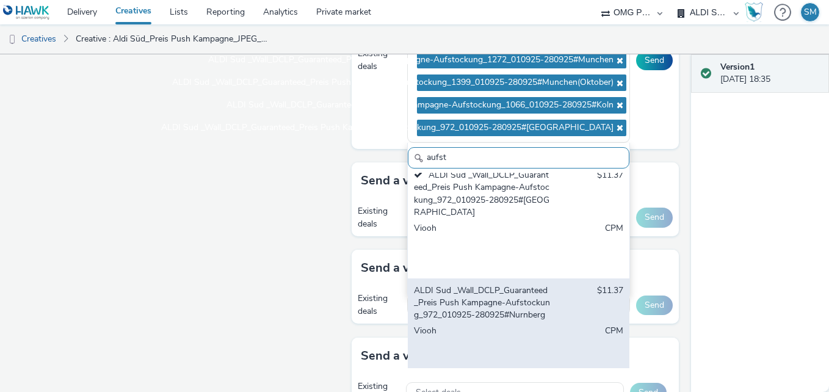
click at [464, 294] on div "ALDI Sud _Wall_DCLP_Guaranteed_Preis Push Kampagne-Aufstockung_972_010925-28092…" at bounding box center [482, 302] width 137 height 37
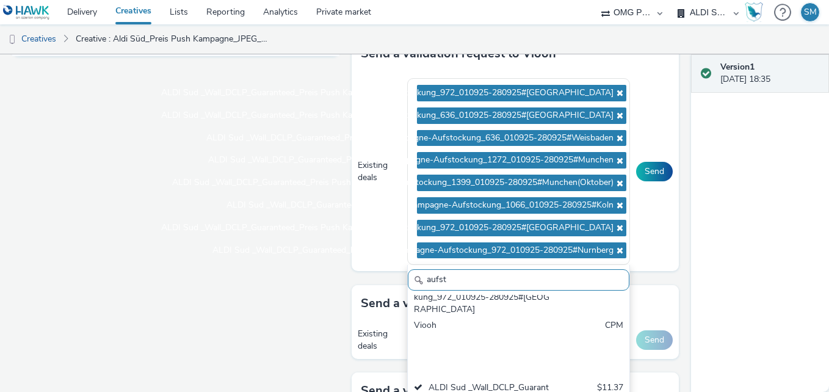
scroll to position [588, 0]
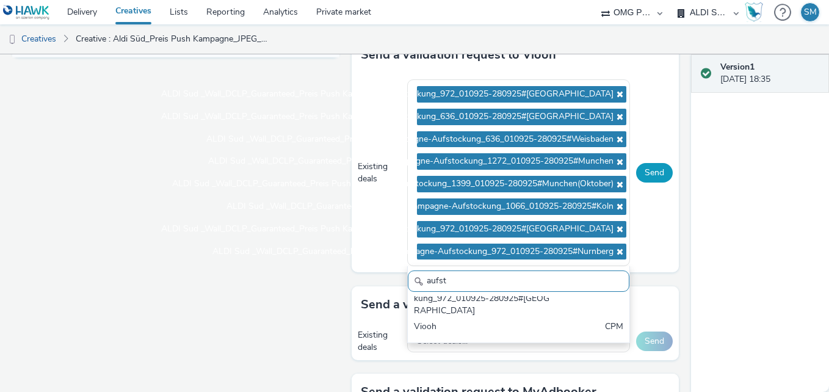
click at [637, 167] on button "Send" at bounding box center [654, 173] width 37 height 20
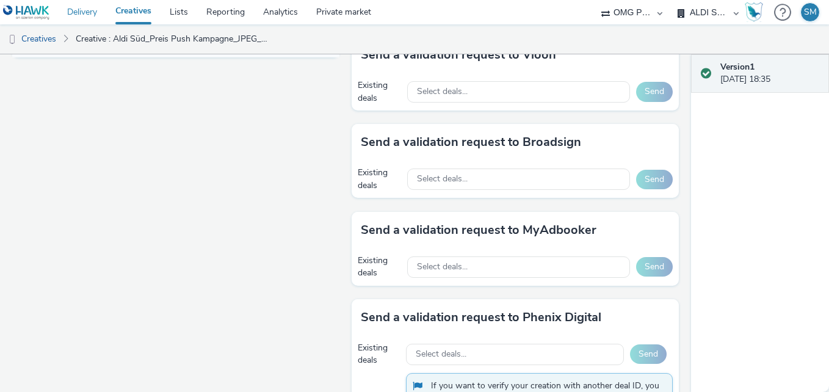
click at [80, 14] on link "Delivery" at bounding box center [82, 12] width 48 height 24
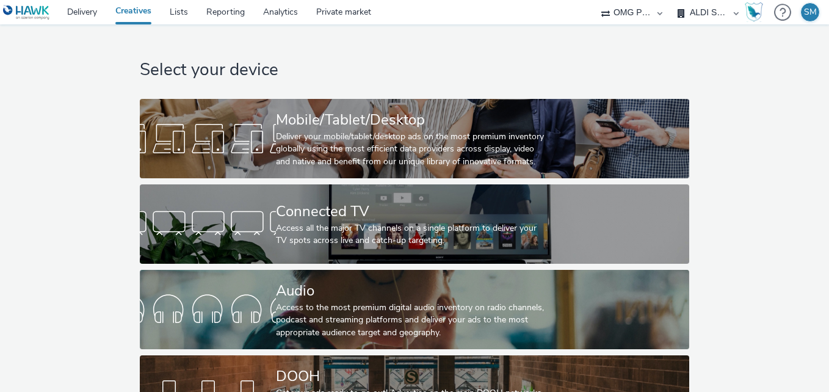
select select "6a9f09a4-7b7b-40b3-8e71-12b2a2313ff3"
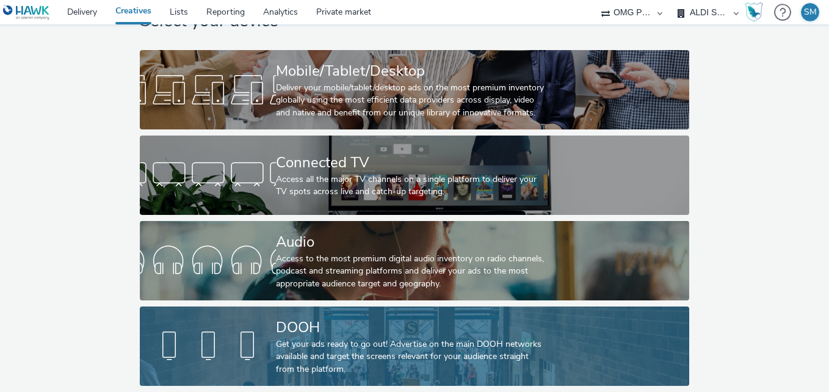
click at [342, 320] on div "DOOH" at bounding box center [412, 327] width 272 height 21
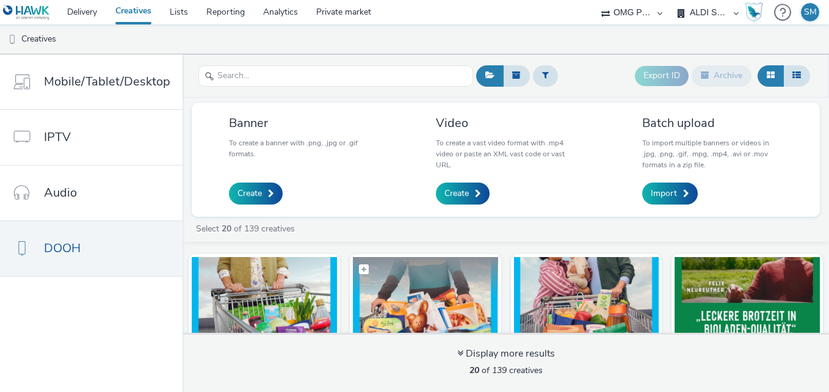
scroll to position [49, 0]
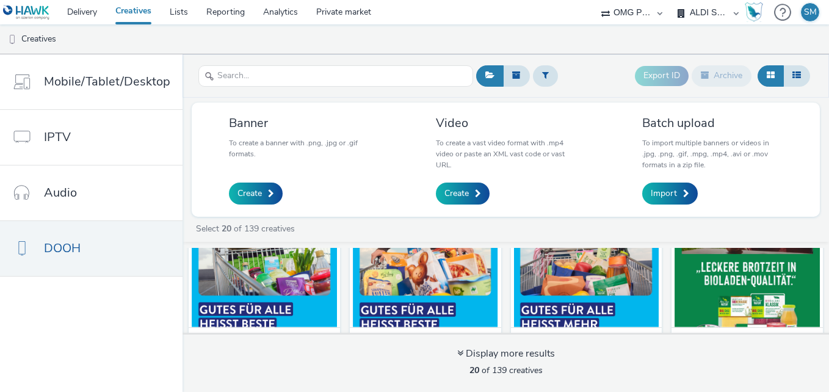
click at [290, 276] on img at bounding box center [264, 267] width 145 height 119
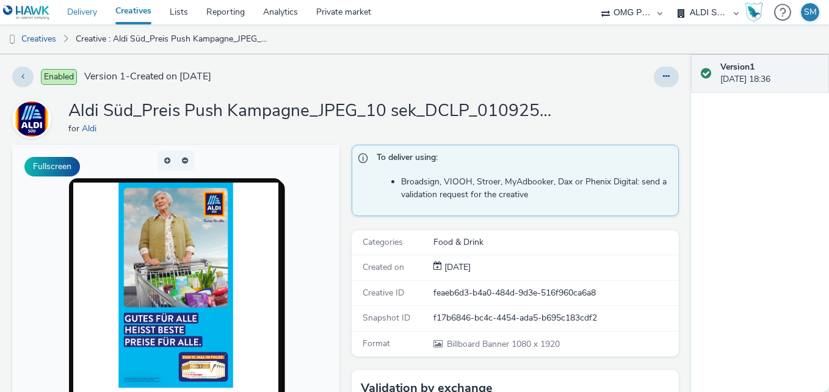
click at [88, 17] on link "Delivery" at bounding box center [82, 12] width 48 height 24
